Goal: Task Accomplishment & Management: Manage account settings

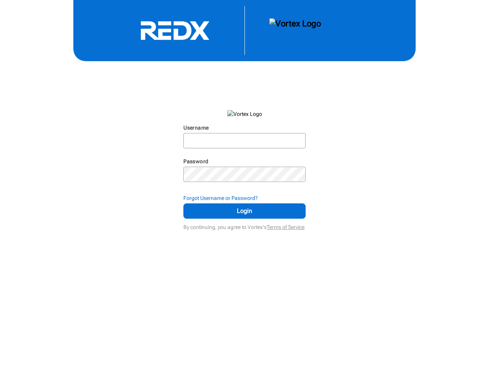
click at [244, 141] on input "Username" at bounding box center [244, 141] width 121 height 14
click at [244, 198] on strong "Forgot Username or Password?" at bounding box center [220, 198] width 74 height 6
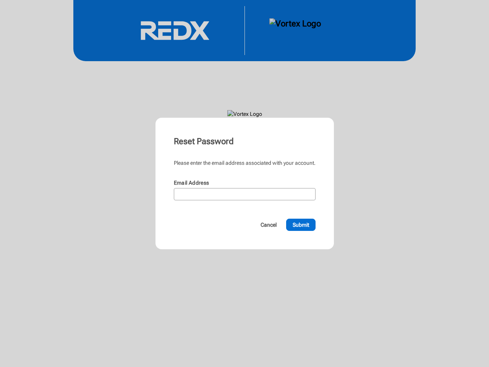
click at [244, 211] on form "Please enter the email address associated with your account. Email Address N/A …" at bounding box center [245, 195] width 142 height 72
